Goal: Transaction & Acquisition: Purchase product/service

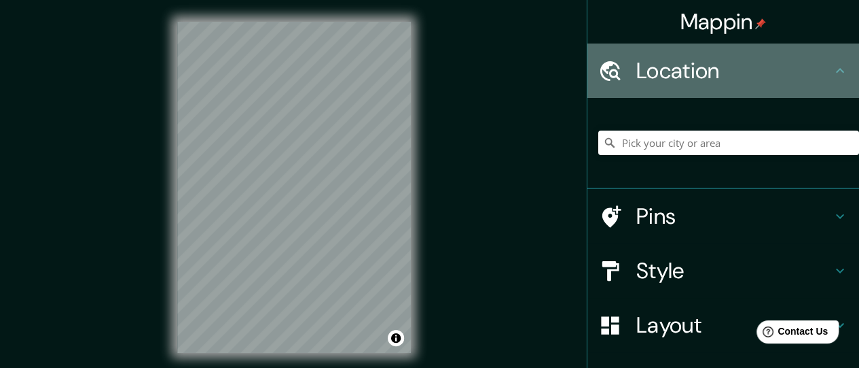
click at [682, 69] on h4 "Location" at bounding box center [735, 70] width 196 height 27
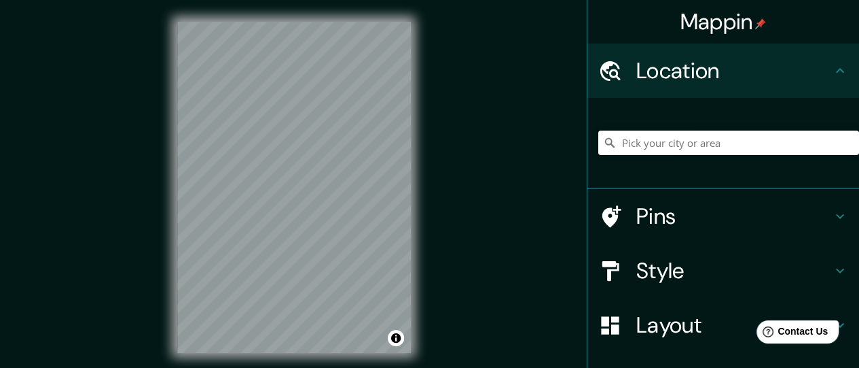
click at [656, 153] on input "Pick your city or area" at bounding box center [729, 142] width 261 height 24
type input "[PERSON_NAME], [GEOGRAPHIC_DATA], [GEOGRAPHIC_DATA]"
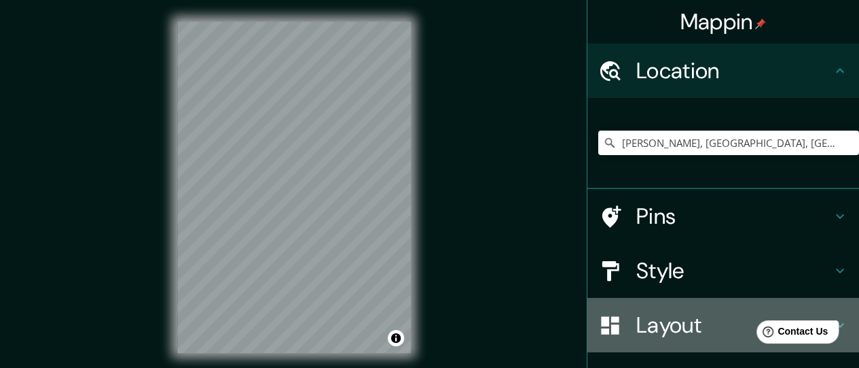
click at [663, 321] on h4 "Layout" at bounding box center [735, 324] width 196 height 27
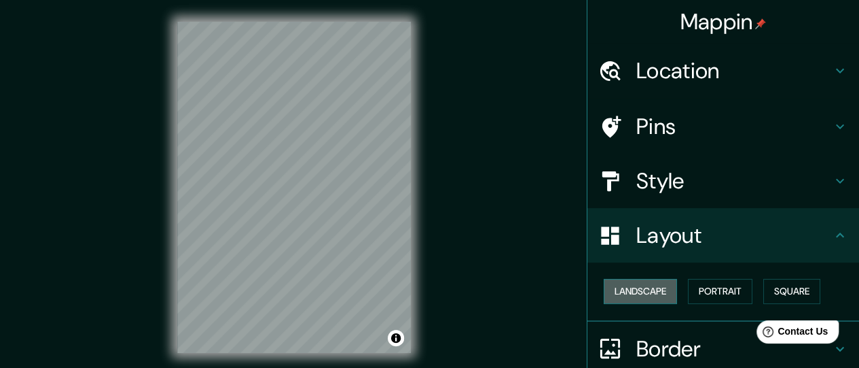
click at [652, 297] on button "Landscape" at bounding box center [640, 291] width 73 height 25
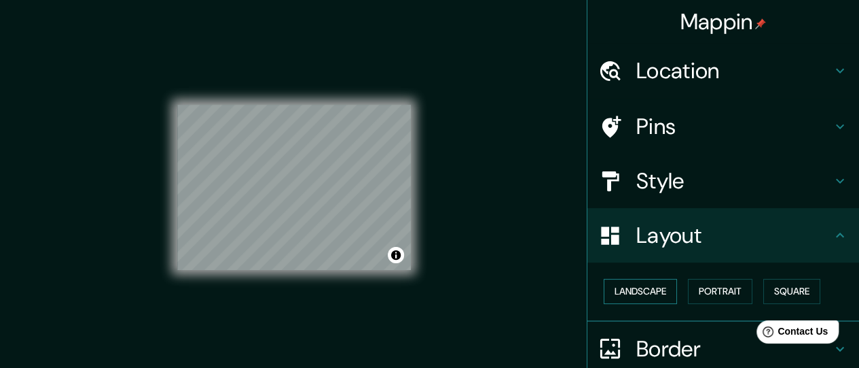
click at [652, 296] on button "Landscape" at bounding box center [640, 291] width 73 height 25
click at [692, 290] on button "Portrait" at bounding box center [720, 291] width 65 height 25
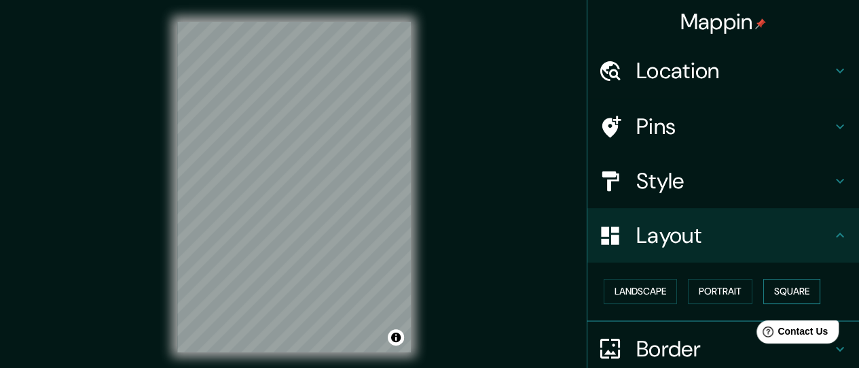
click at [764, 291] on button "Square" at bounding box center [792, 291] width 57 height 25
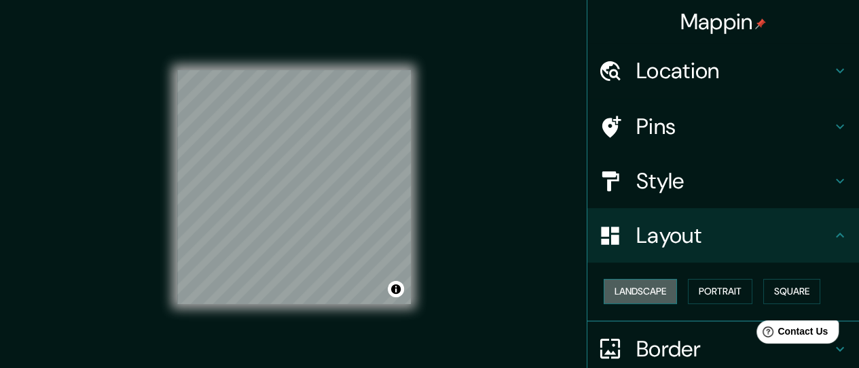
click at [639, 296] on button "Landscape" at bounding box center [640, 291] width 73 height 25
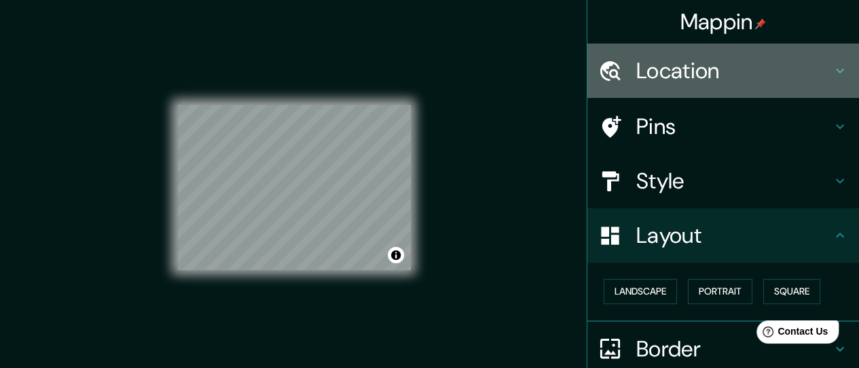
click at [699, 73] on h4 "Location" at bounding box center [735, 70] width 196 height 27
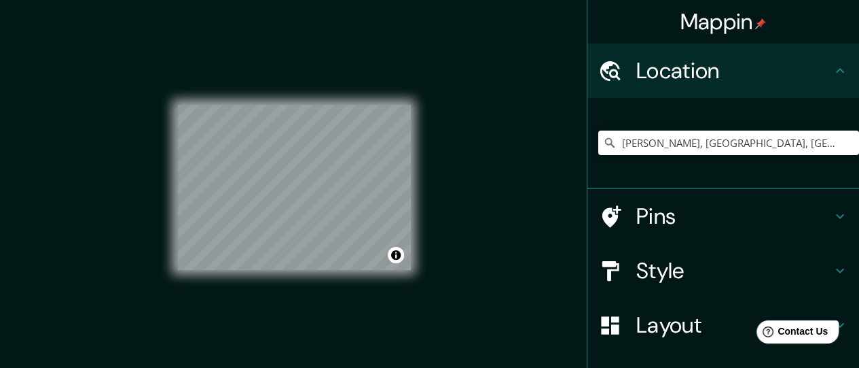
click at [698, 73] on h4 "Location" at bounding box center [735, 70] width 196 height 27
click at [705, 213] on h4 "Pins" at bounding box center [735, 215] width 196 height 27
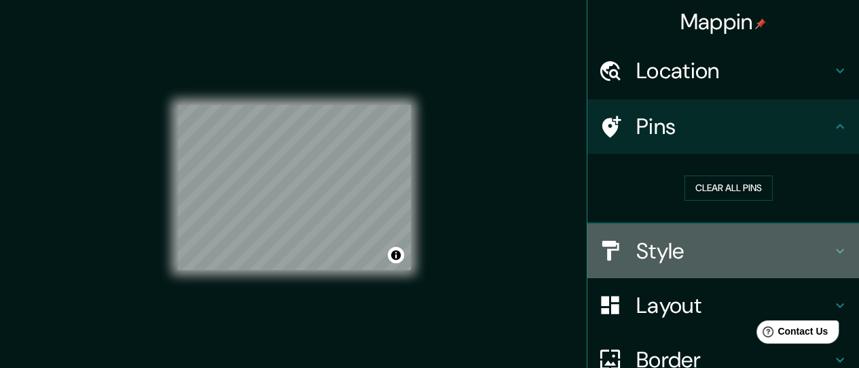
click at [690, 243] on h4 "Style" at bounding box center [735, 250] width 196 height 27
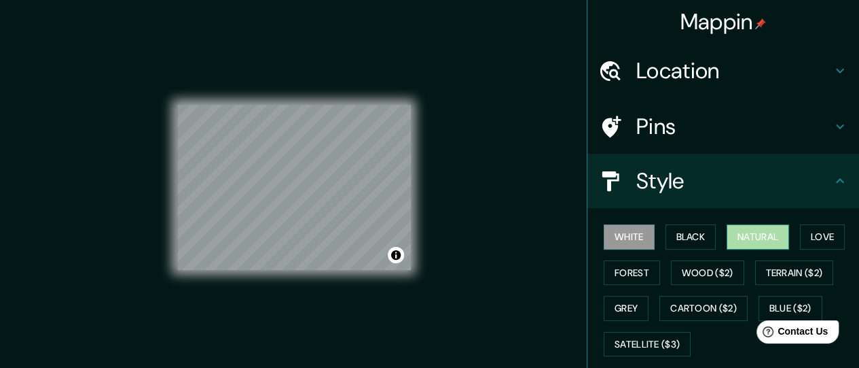
click at [727, 236] on button "Natural" at bounding box center [758, 236] width 63 height 25
